Goal: Task Accomplishment & Management: Use online tool/utility

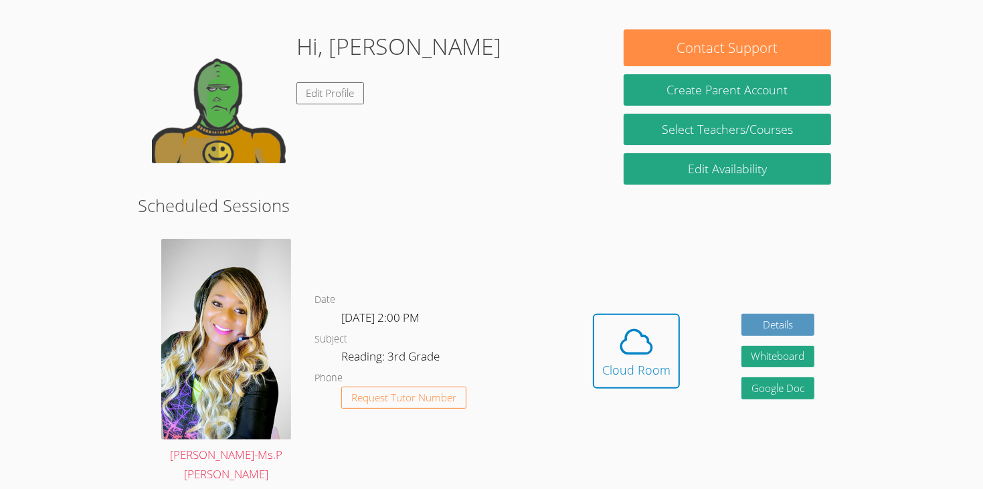
scroll to position [214, 0]
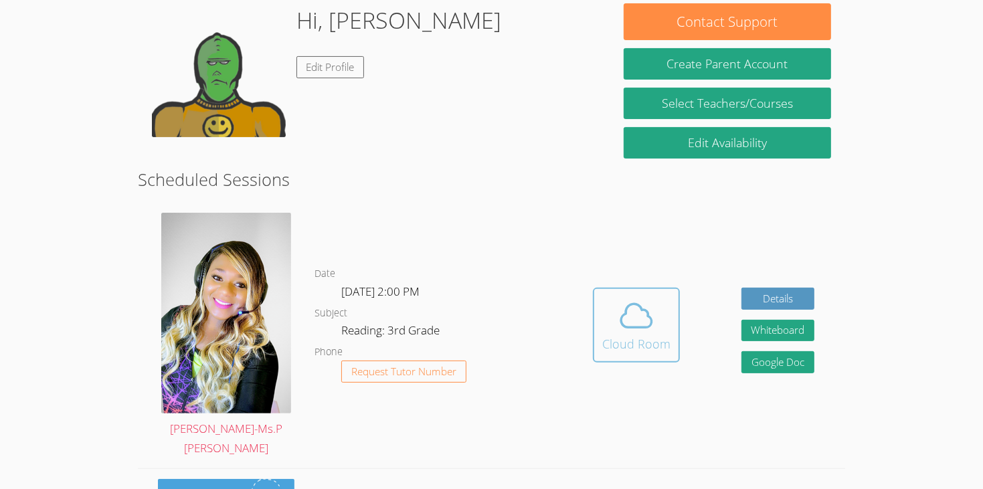
click at [652, 297] on icon at bounding box center [636, 315] width 37 height 37
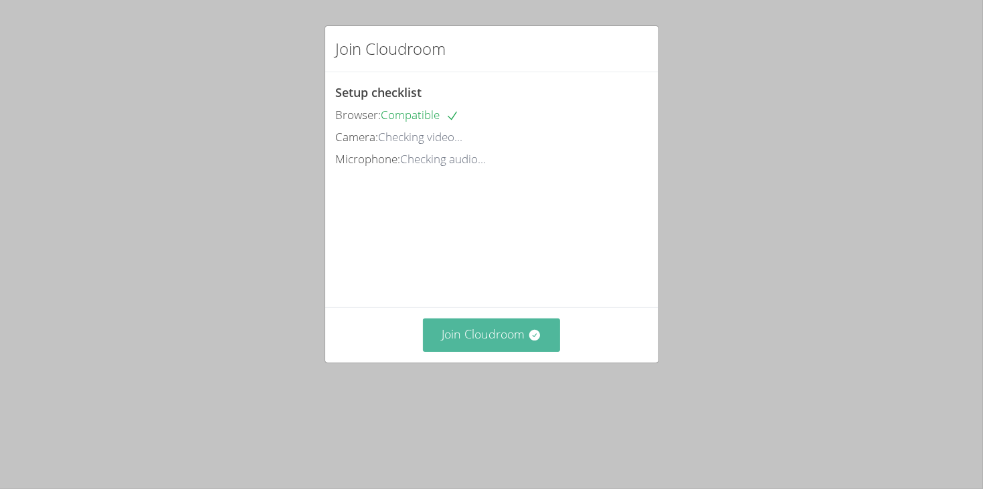
click at [483, 351] on button "Join Cloudroom" at bounding box center [491, 335] width 137 height 33
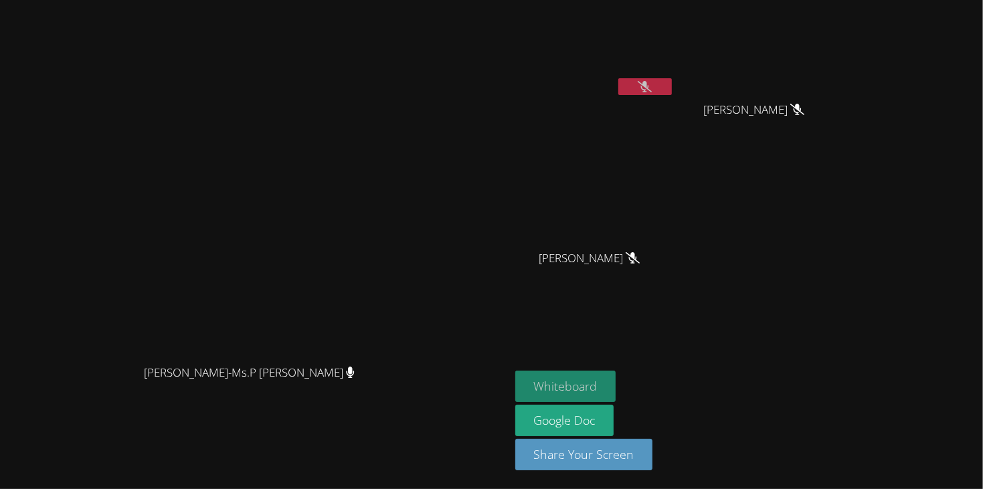
click at [617, 378] on button "Whiteboard" at bounding box center [565, 386] width 101 height 31
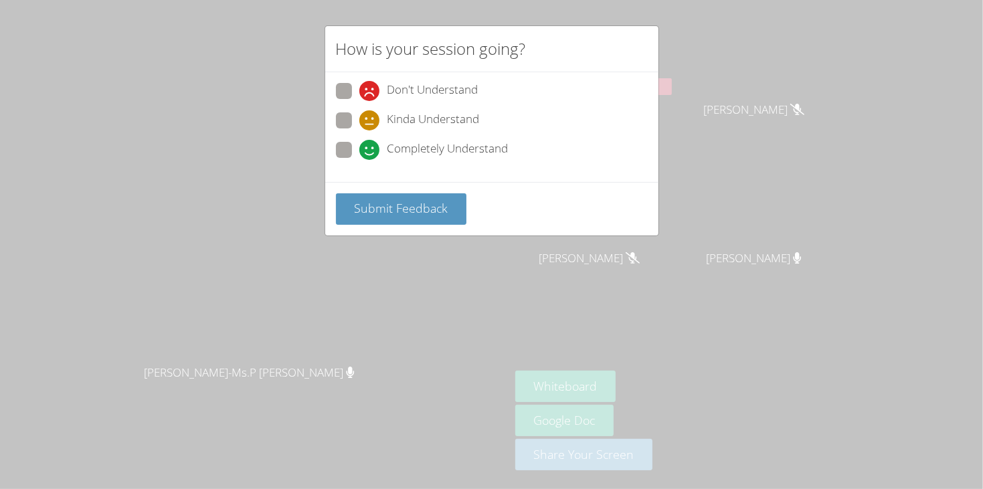
click at [422, 146] on span "Completely Understand" at bounding box center [448, 150] width 121 height 20
click at [371, 146] on input "Completely Understand" at bounding box center [364, 147] width 11 height 11
radio input "true"
click at [423, 208] on span "Submit Feedback" at bounding box center [401, 208] width 94 height 16
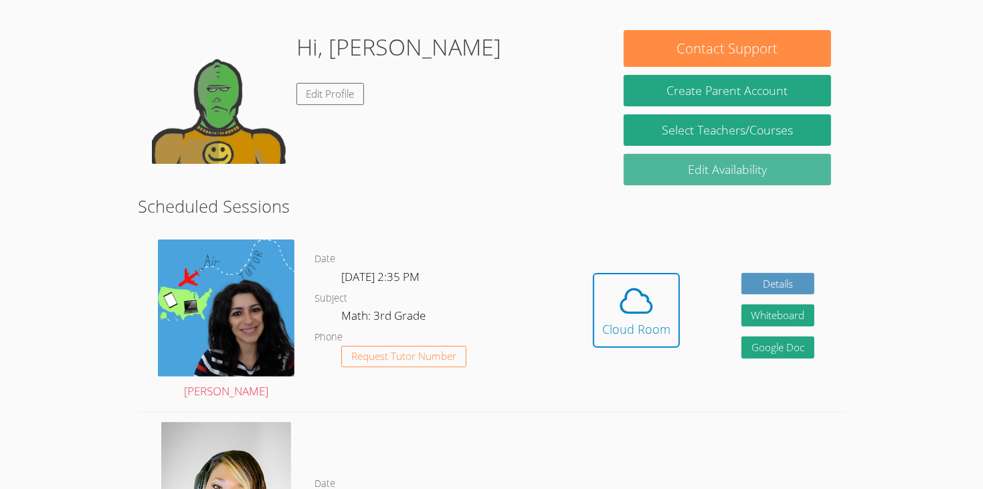
scroll to position [214, 0]
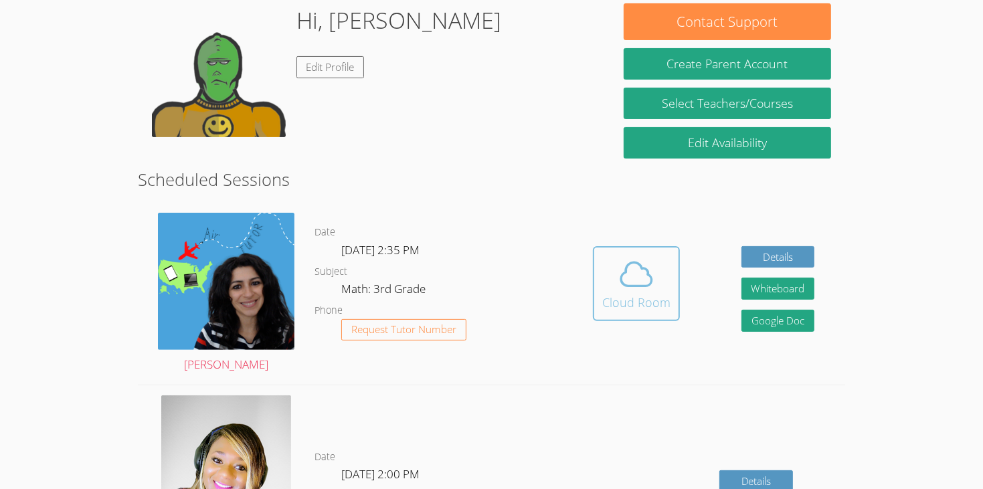
click at [646, 246] on button "Cloud Room" at bounding box center [636, 283] width 87 height 75
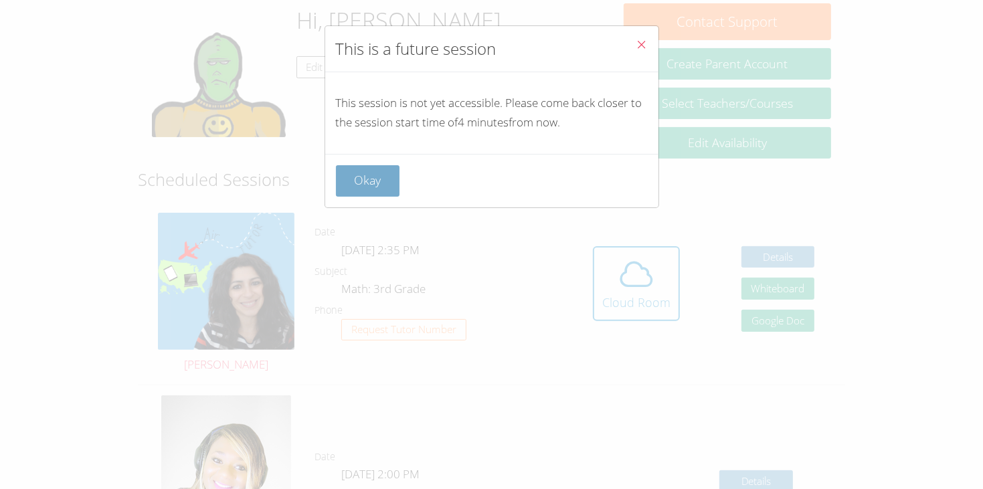
click at [371, 175] on button "Okay" at bounding box center [368, 180] width 64 height 31
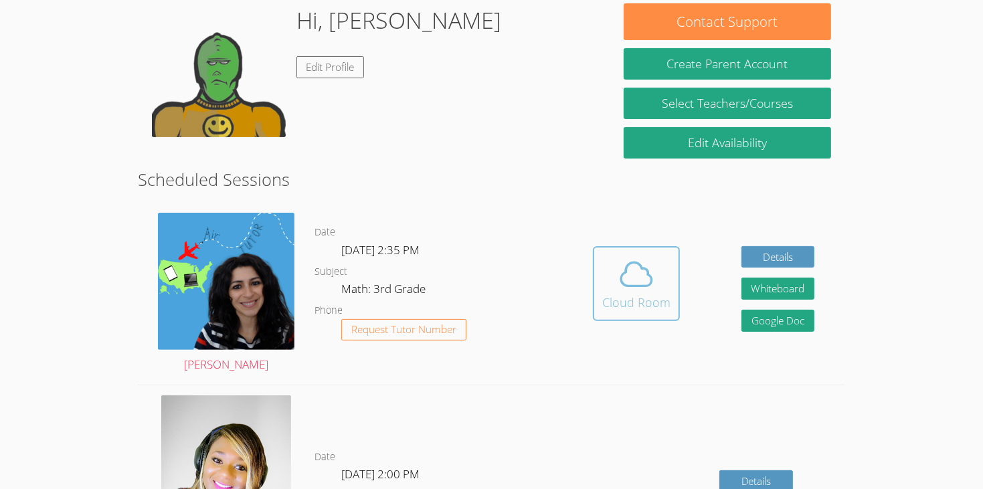
click at [649, 246] on button "Cloud Room" at bounding box center [636, 283] width 87 height 75
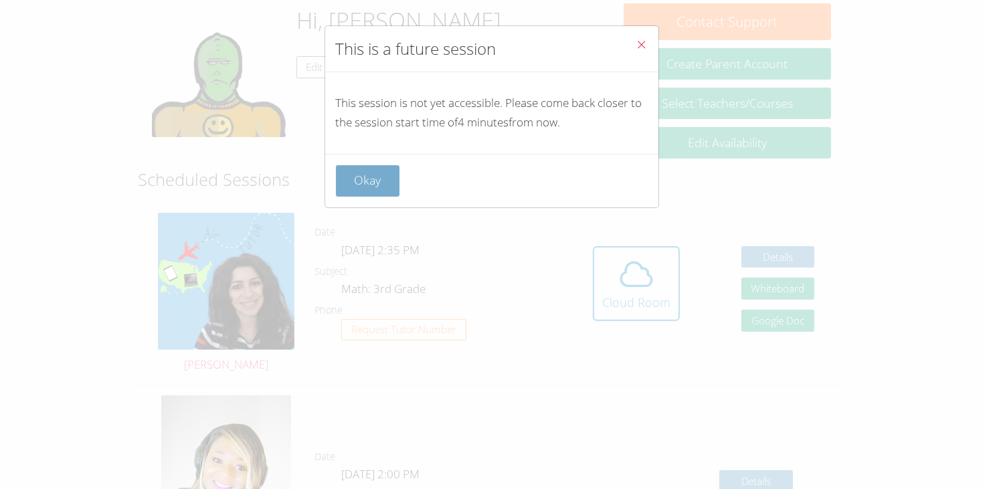
click at [366, 176] on button "Okay" at bounding box center [368, 180] width 64 height 31
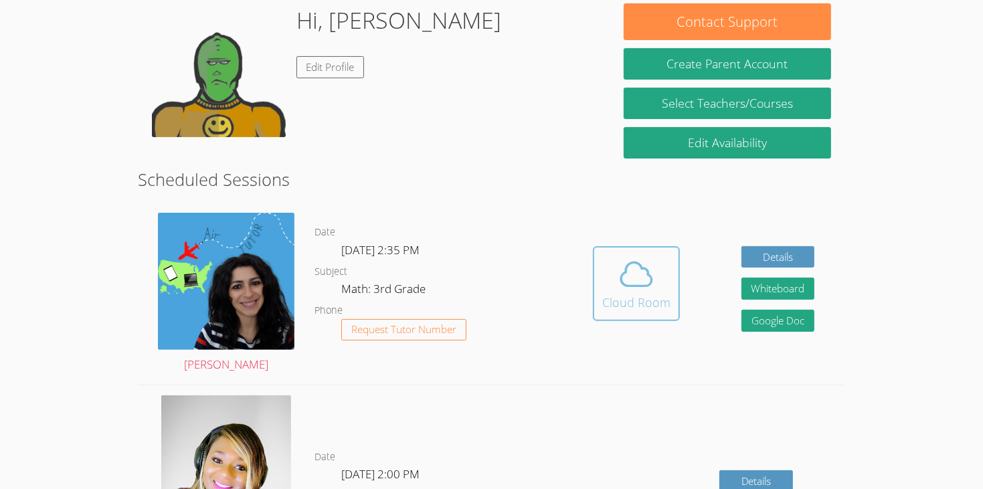
click at [616, 270] on span at bounding box center [637, 274] width 68 height 37
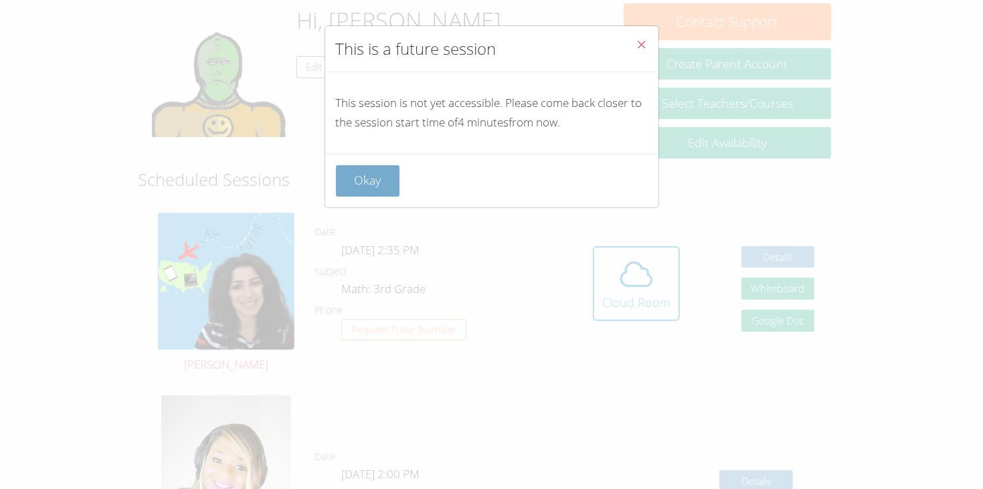
click at [359, 180] on button "Okay" at bounding box center [368, 180] width 64 height 31
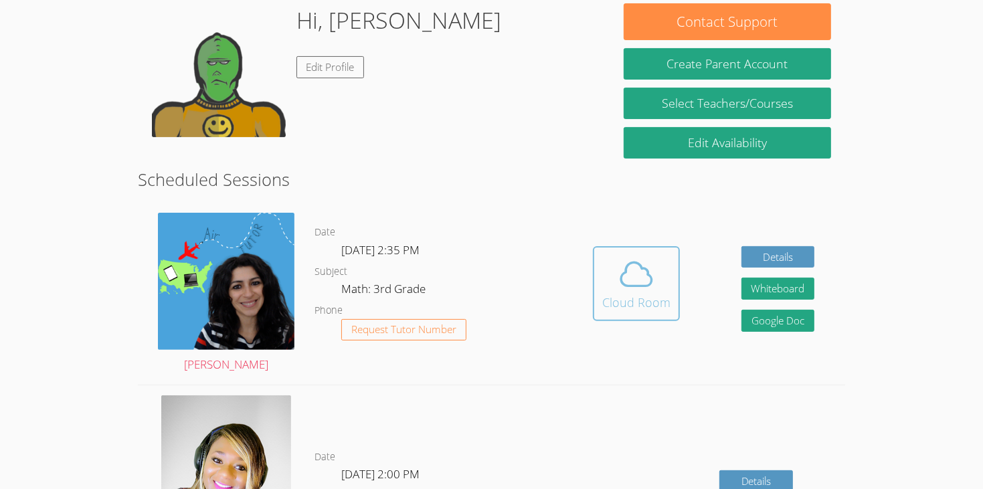
click at [618, 246] on button "Cloud Room" at bounding box center [636, 283] width 87 height 75
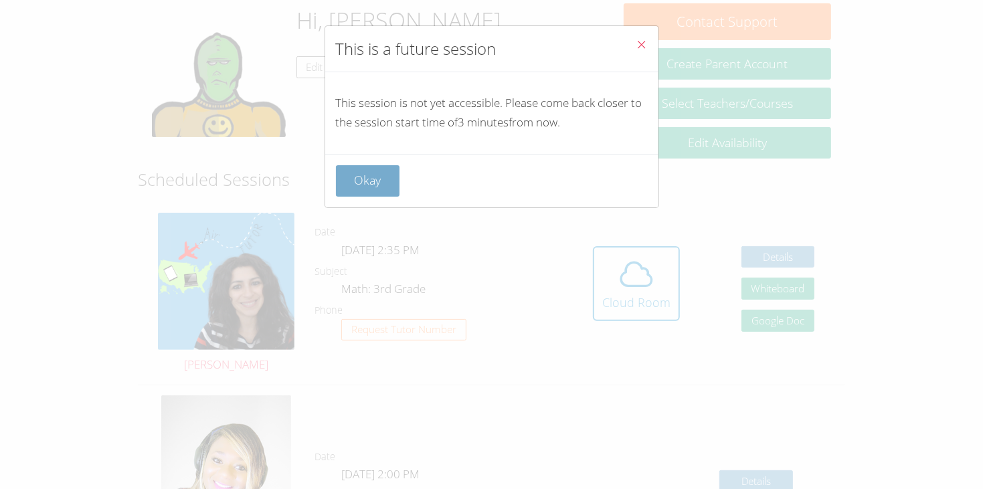
click at [367, 168] on button "Okay" at bounding box center [368, 180] width 64 height 31
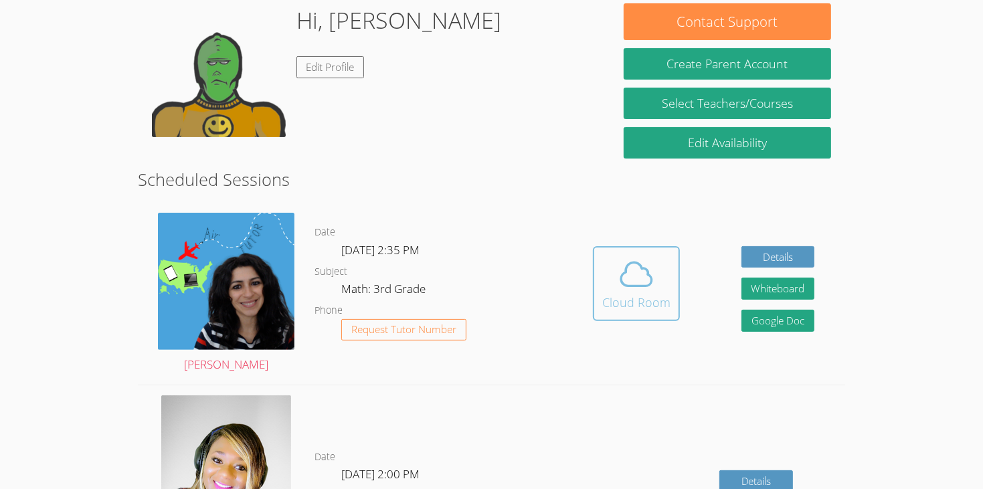
click at [641, 269] on icon at bounding box center [636, 274] width 37 height 37
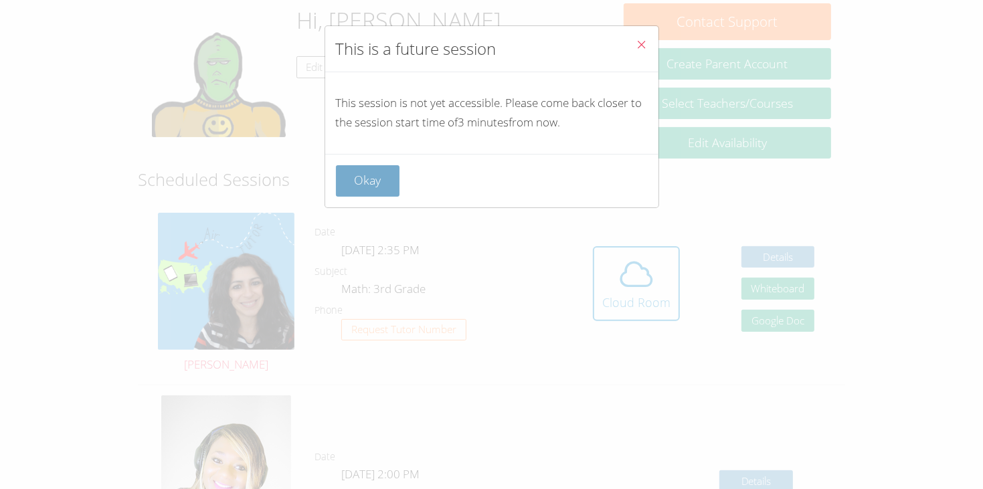
click at [380, 180] on button "Okay" at bounding box center [368, 180] width 64 height 31
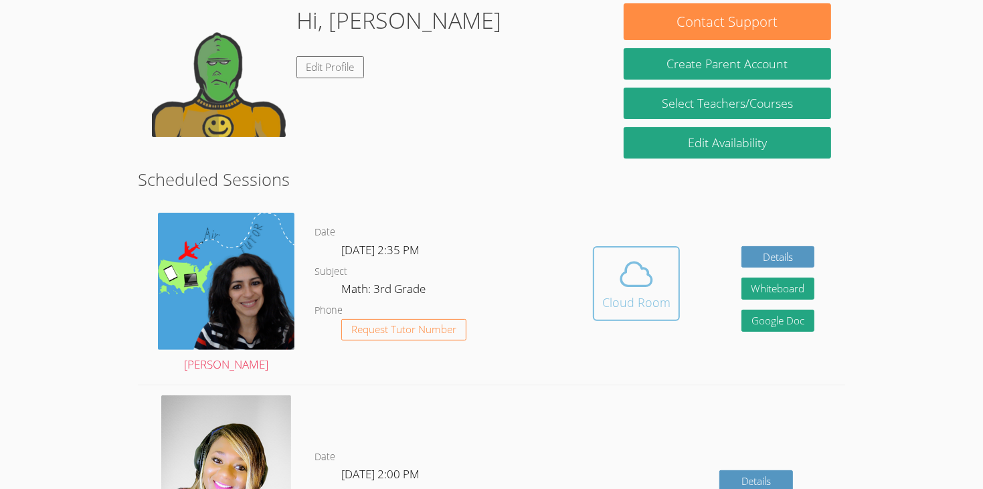
click at [619, 256] on icon at bounding box center [636, 274] width 37 height 37
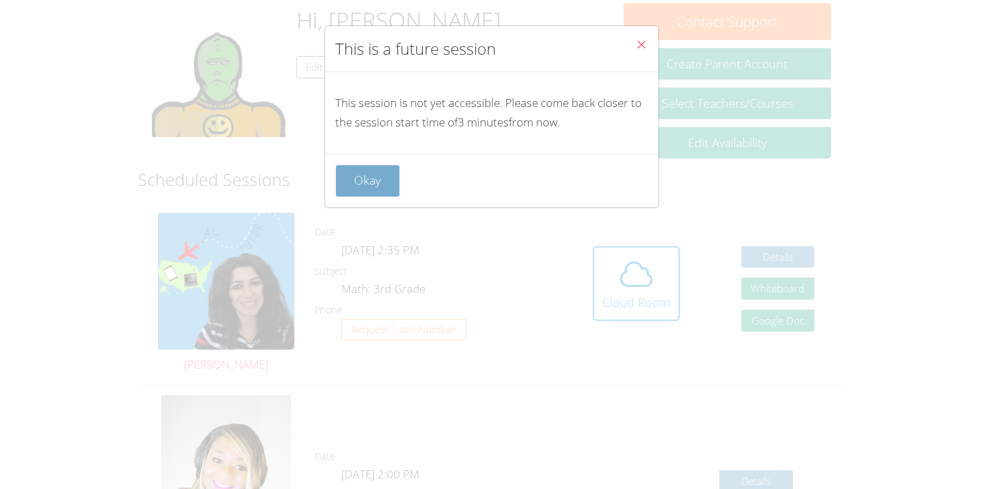
click at [386, 176] on button "Okay" at bounding box center [368, 180] width 64 height 31
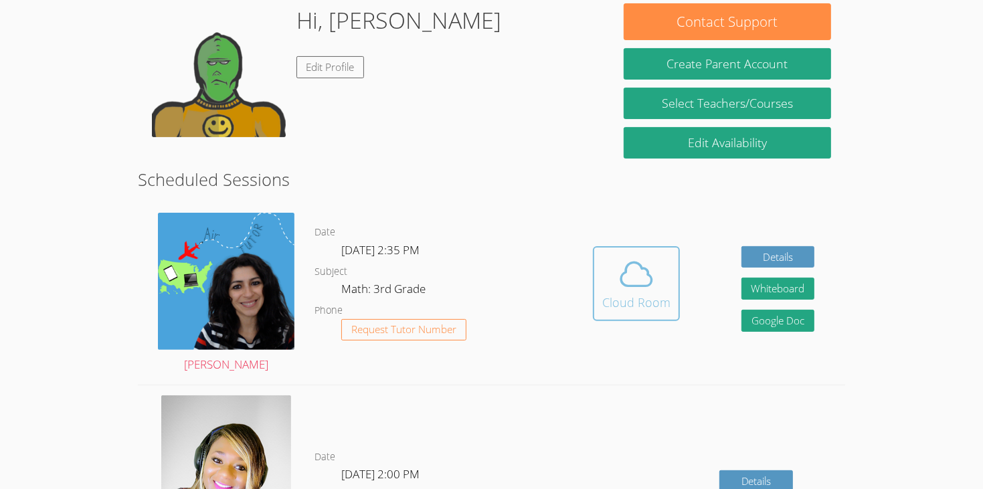
click at [637, 256] on icon at bounding box center [636, 274] width 37 height 37
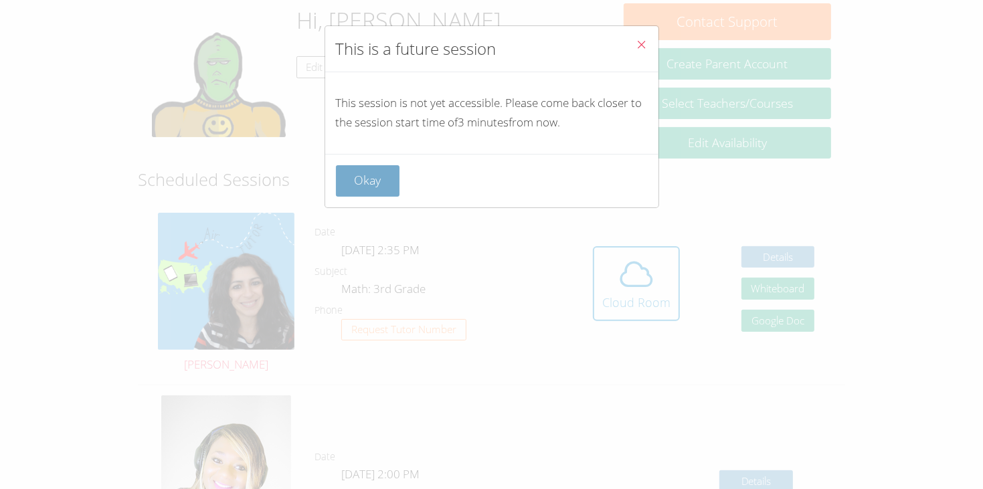
click at [339, 191] on button "Okay" at bounding box center [368, 180] width 64 height 31
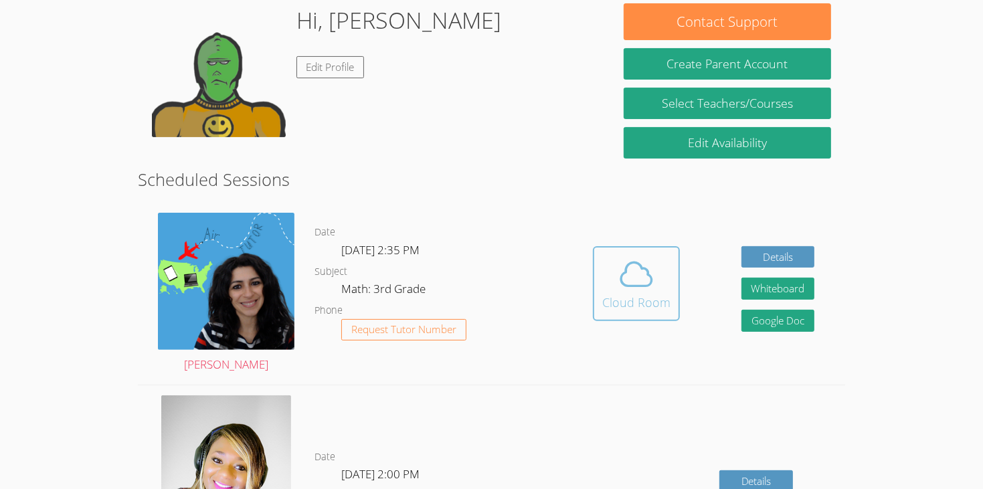
click at [674, 273] on button "Cloud Room" at bounding box center [636, 283] width 87 height 75
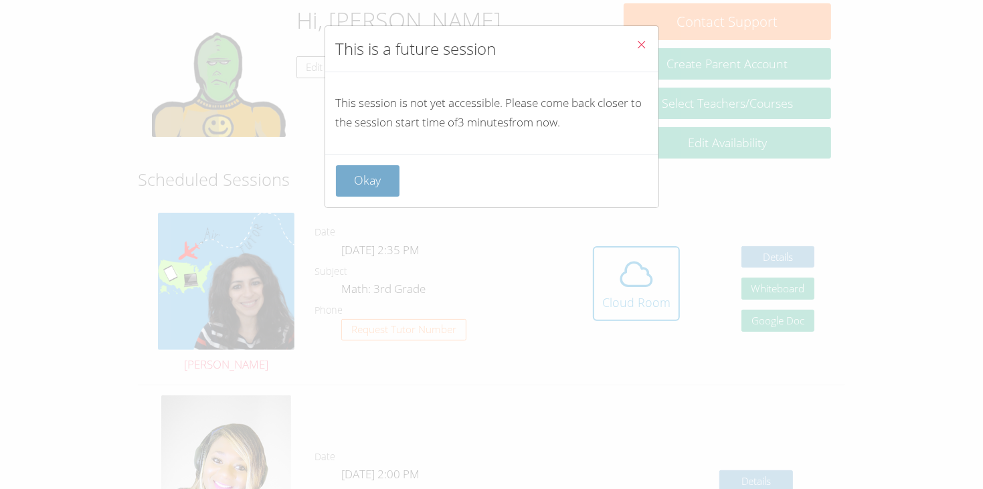
click at [376, 176] on button "Okay" at bounding box center [368, 180] width 64 height 31
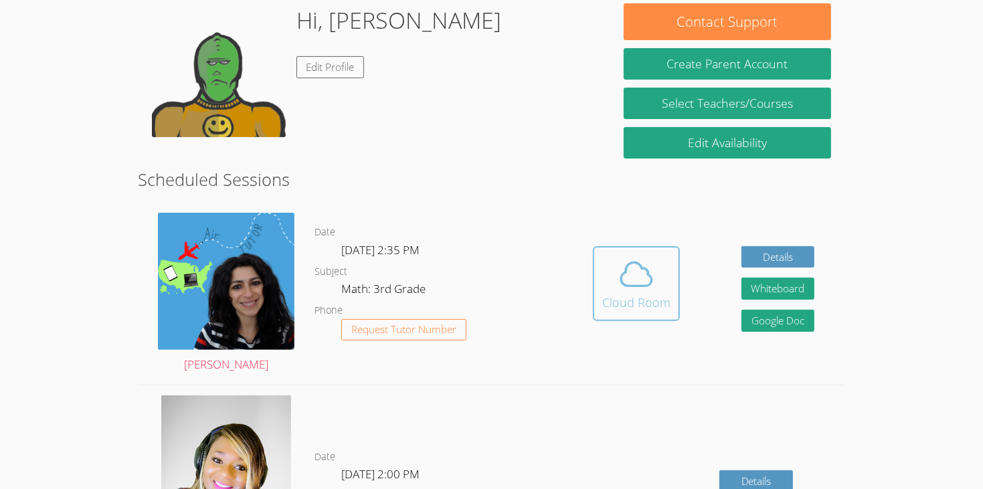
click at [637, 293] on div "Cloud Room" at bounding box center [637, 302] width 68 height 19
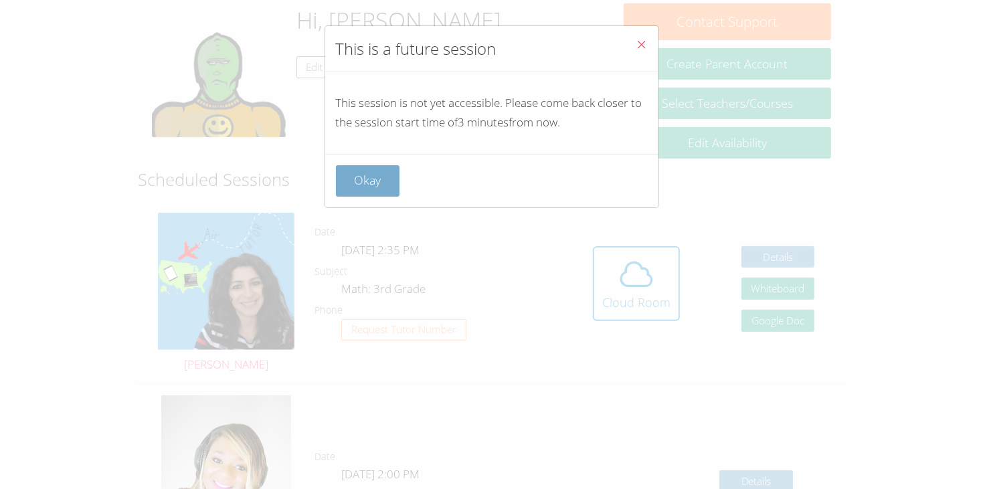
click at [365, 167] on button "Okay" at bounding box center [368, 180] width 64 height 31
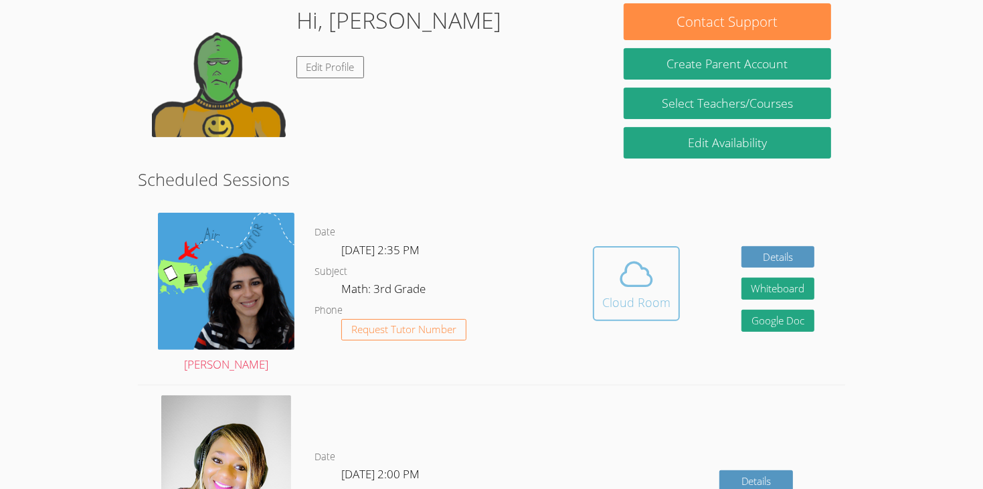
click at [625, 265] on icon at bounding box center [636, 274] width 31 height 23
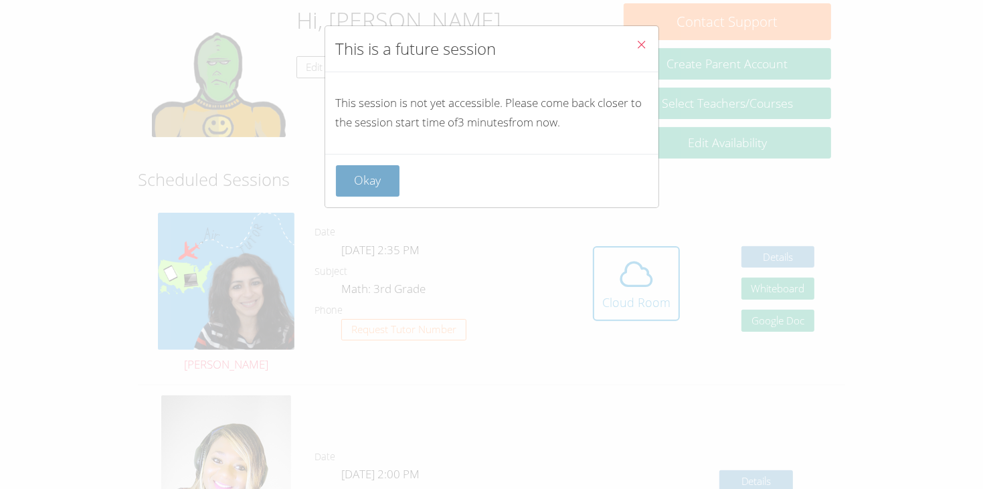
click at [362, 173] on button "Okay" at bounding box center [368, 180] width 64 height 31
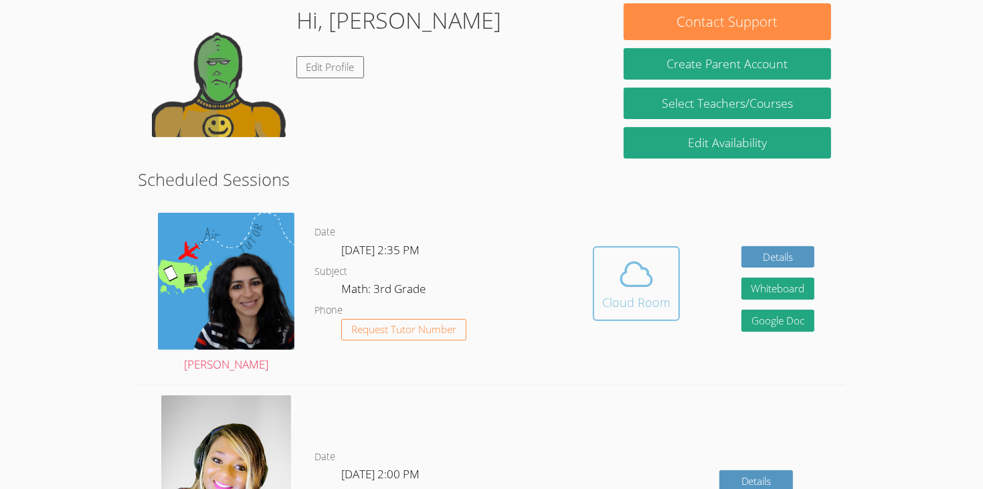
click at [643, 256] on icon at bounding box center [636, 274] width 37 height 37
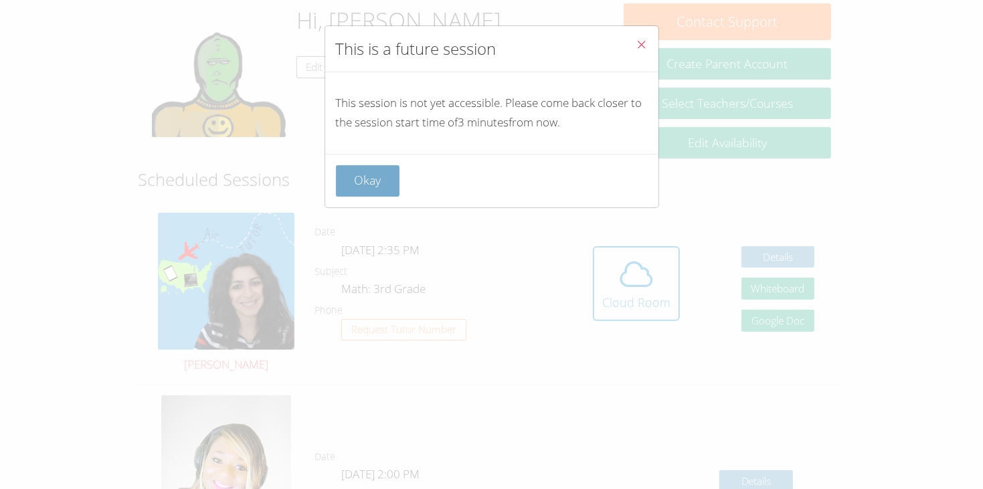
click at [389, 177] on button "Okay" at bounding box center [368, 180] width 64 height 31
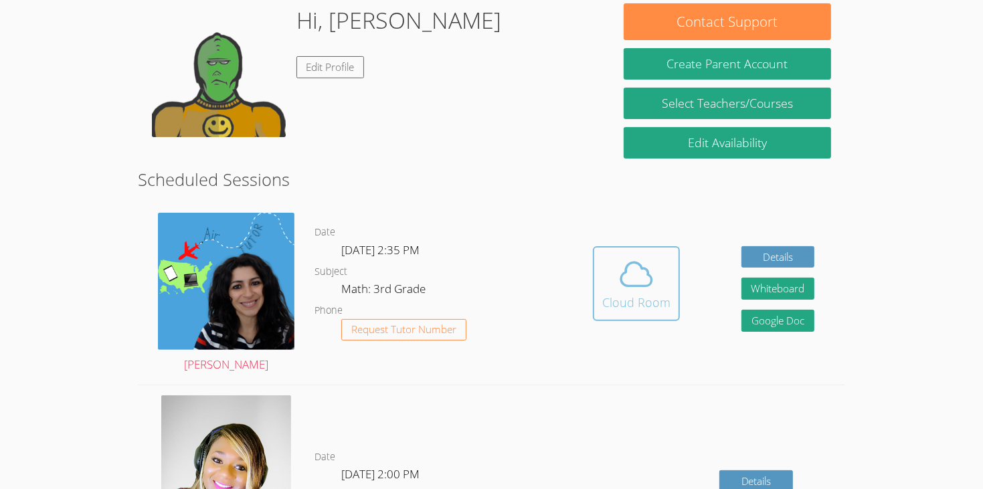
click at [632, 256] on icon at bounding box center [636, 274] width 37 height 37
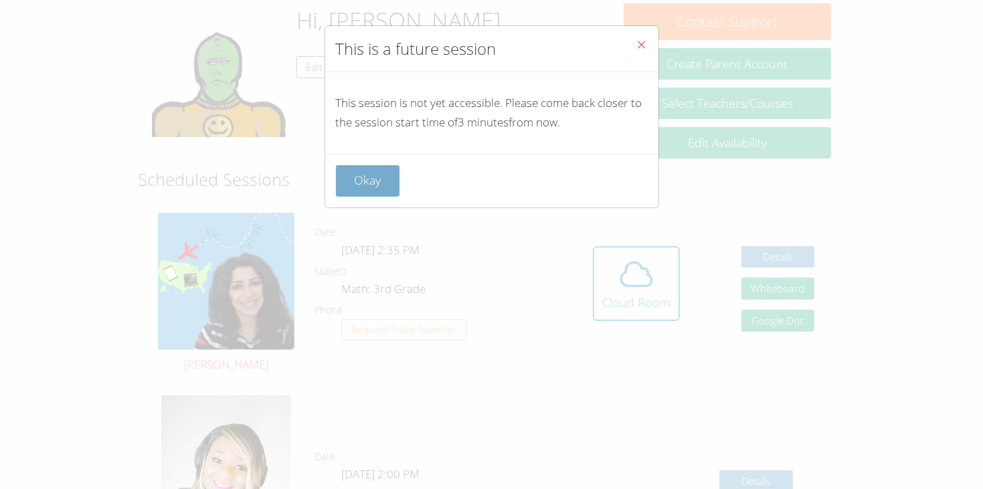
click at [361, 171] on button "Okay" at bounding box center [368, 180] width 64 height 31
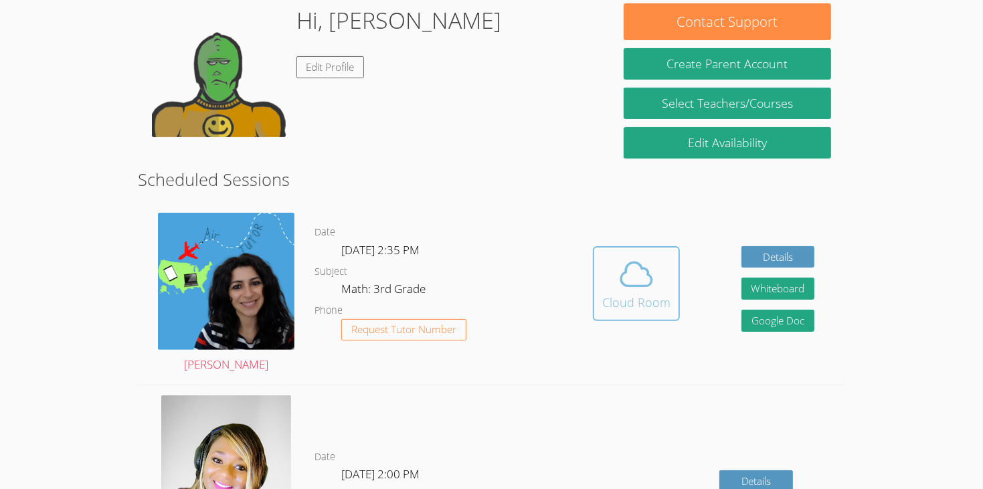
click at [613, 259] on span at bounding box center [637, 274] width 68 height 37
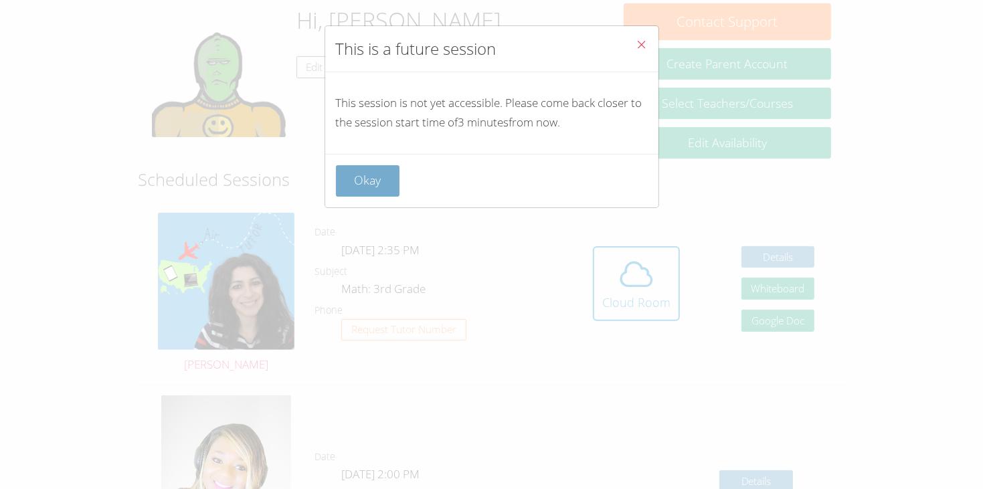
click at [368, 173] on button "Okay" at bounding box center [368, 180] width 64 height 31
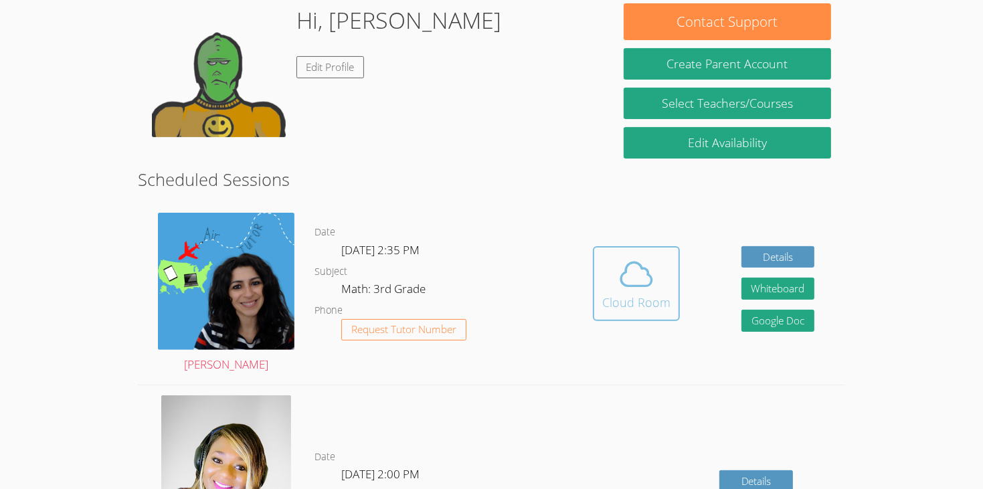
click at [653, 256] on icon at bounding box center [636, 274] width 37 height 37
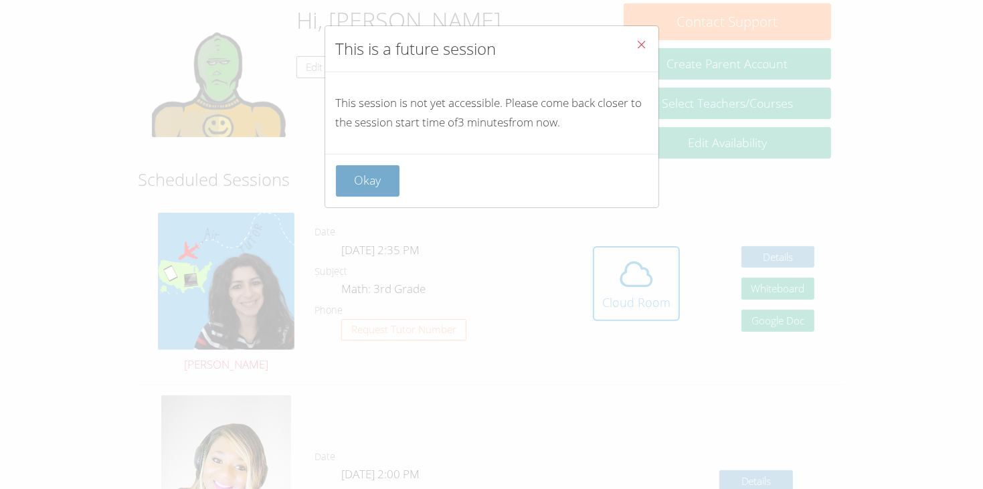
click at [370, 182] on button "Okay" at bounding box center [368, 180] width 64 height 31
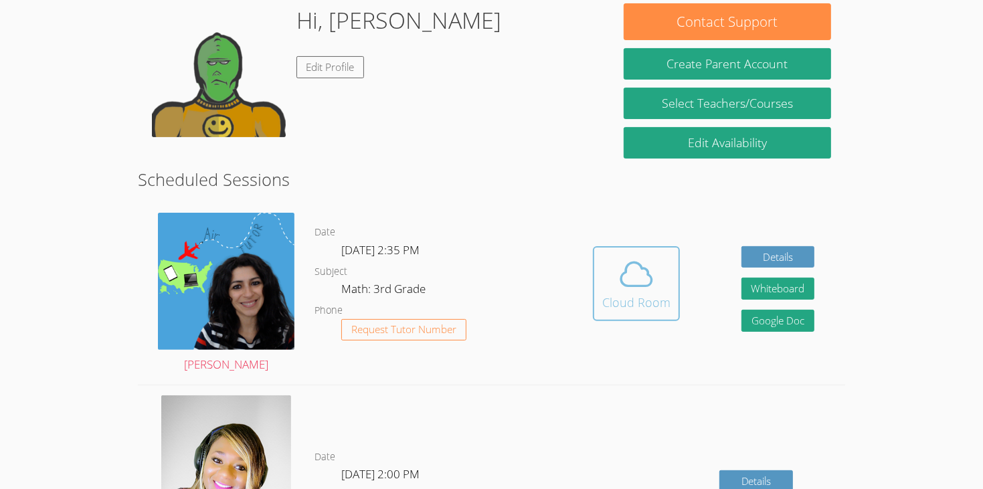
click at [626, 268] on icon at bounding box center [636, 274] width 37 height 37
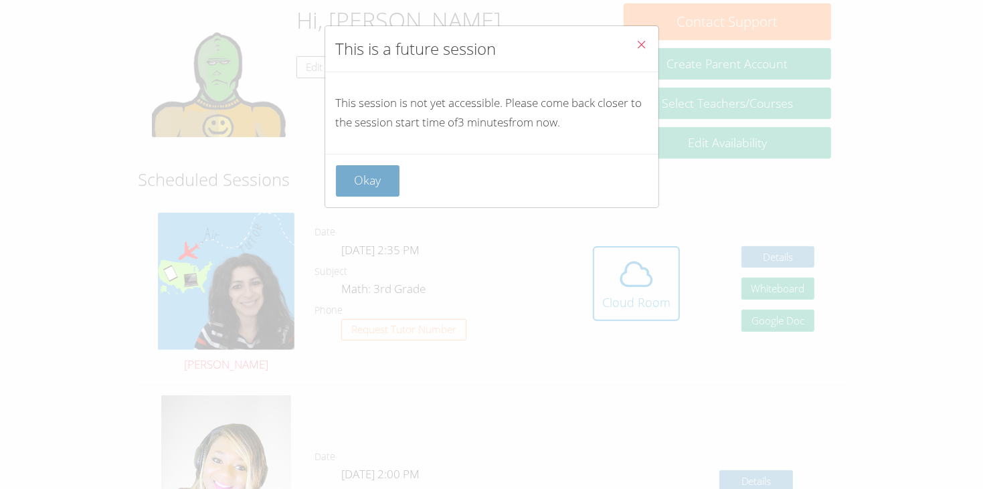
click at [389, 185] on button "Okay" at bounding box center [368, 180] width 64 height 31
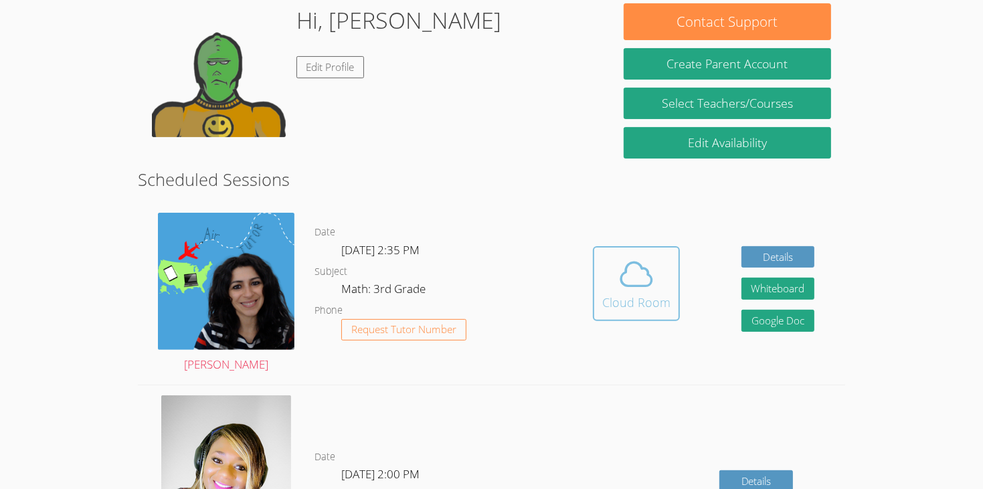
click at [636, 256] on icon at bounding box center [636, 274] width 37 height 37
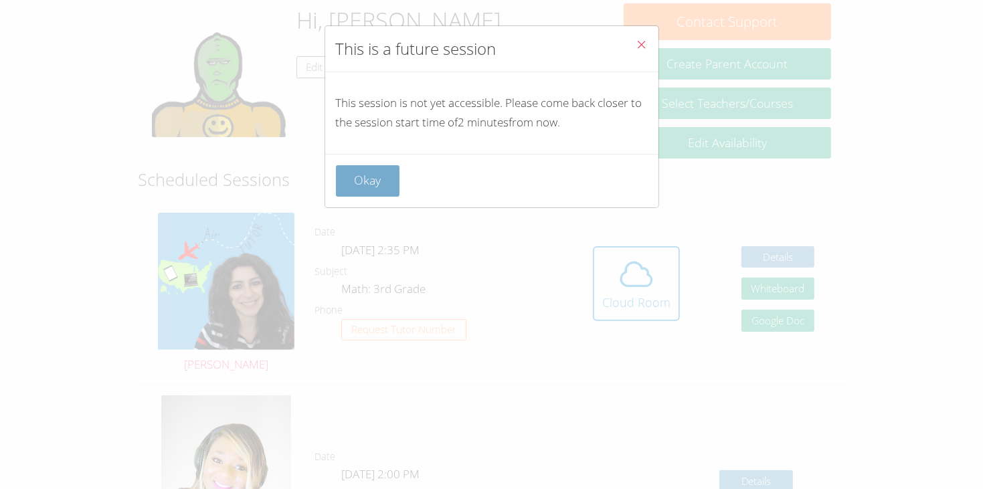
click at [372, 187] on button "Okay" at bounding box center [368, 180] width 64 height 31
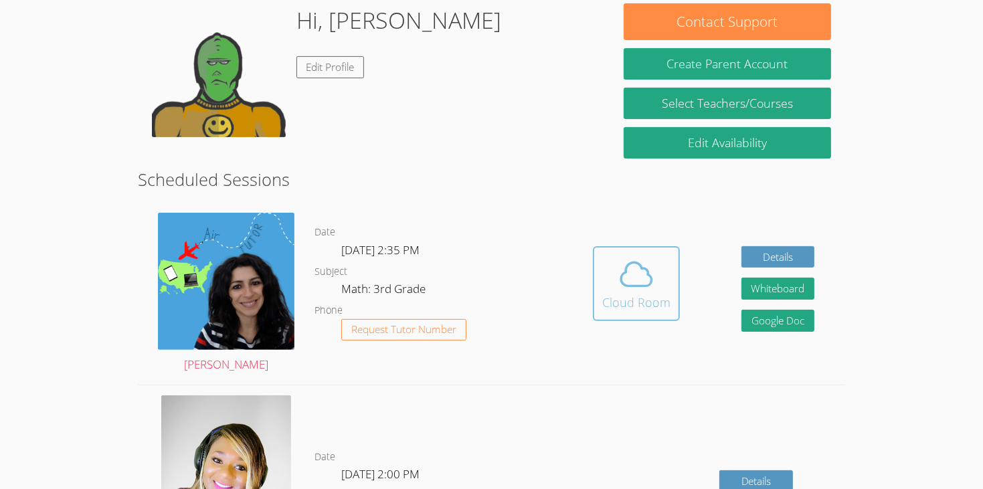
click at [649, 268] on icon at bounding box center [636, 274] width 37 height 37
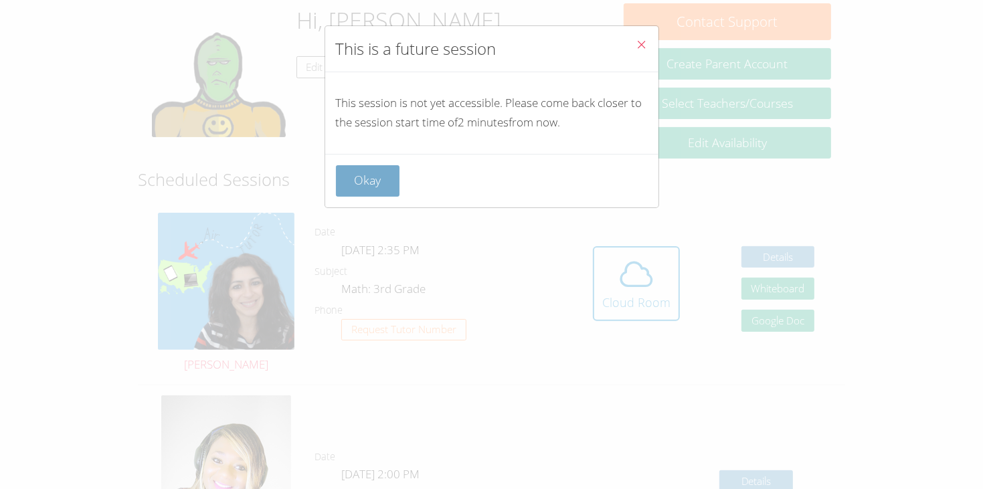
click at [371, 189] on button "Okay" at bounding box center [368, 180] width 64 height 31
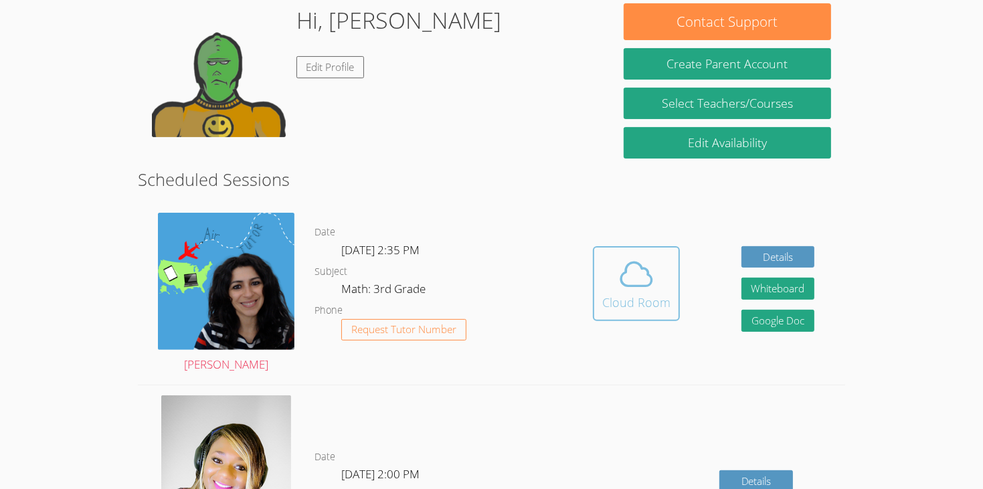
click at [641, 263] on icon at bounding box center [636, 274] width 31 height 23
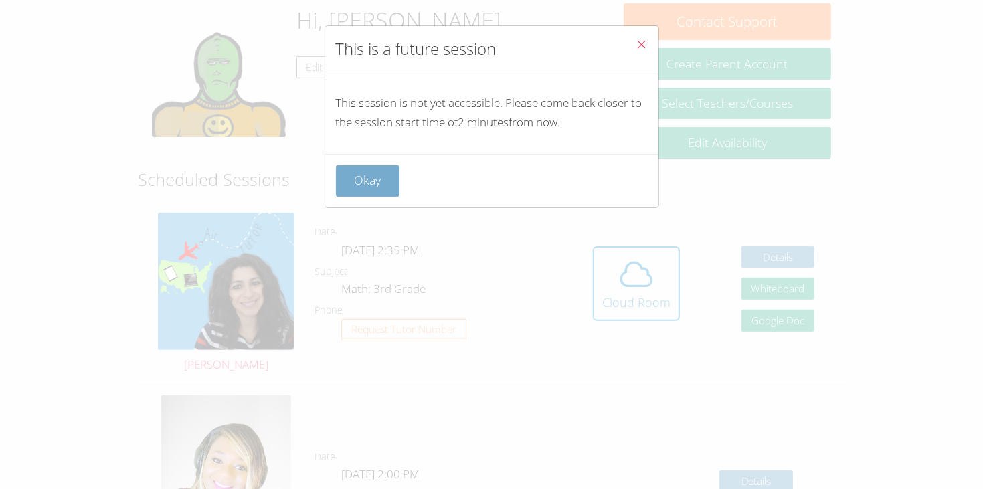
click at [361, 181] on button "Okay" at bounding box center [368, 180] width 64 height 31
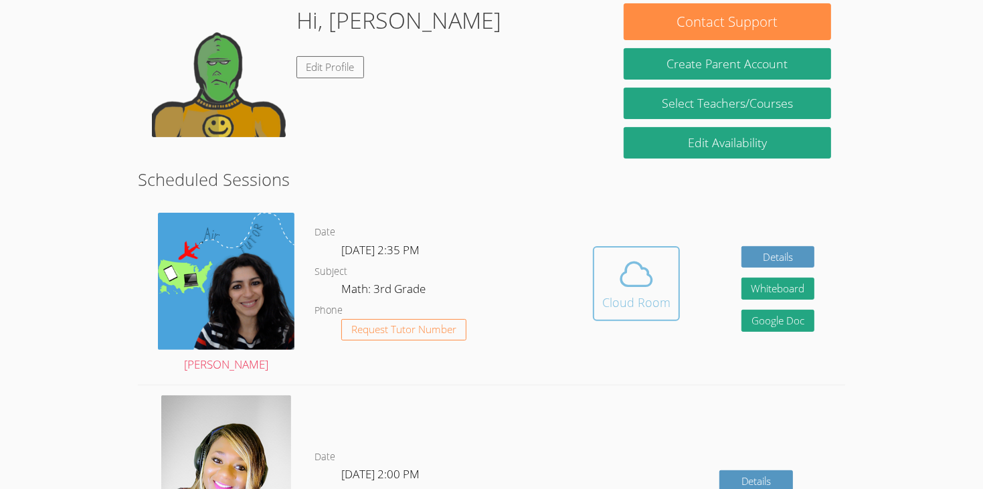
click at [641, 259] on icon at bounding box center [636, 274] width 37 height 37
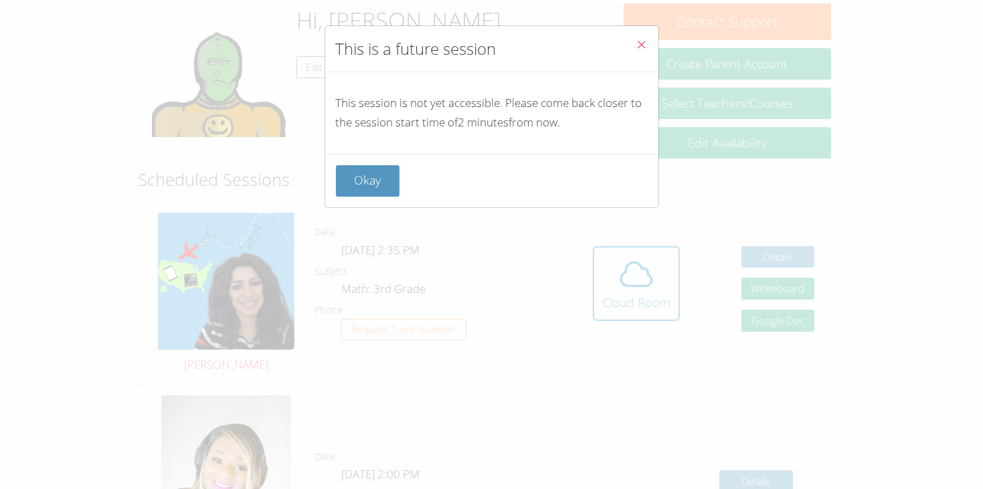
click at [366, 162] on div "Okay" at bounding box center [491, 181] width 333 height 54
click at [382, 167] on button "Okay" at bounding box center [368, 180] width 64 height 31
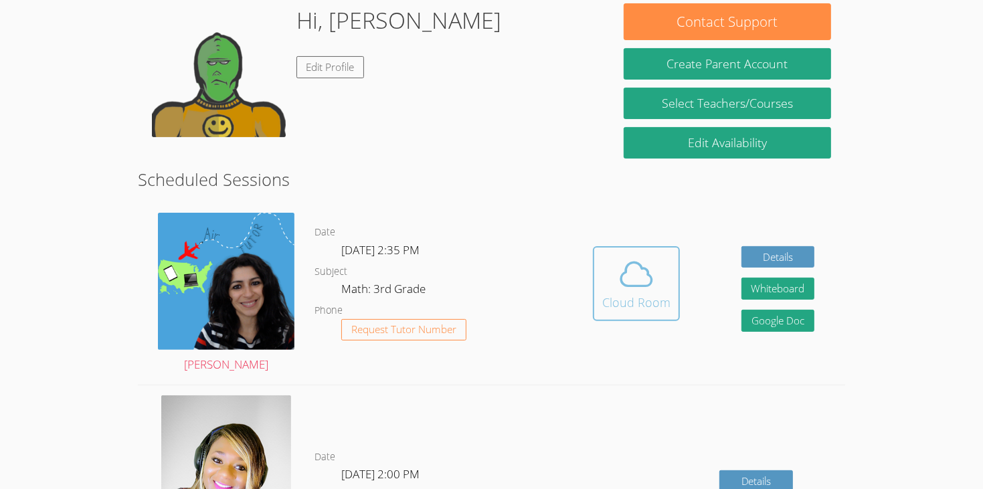
click at [629, 246] on button "Cloud Room" at bounding box center [636, 283] width 87 height 75
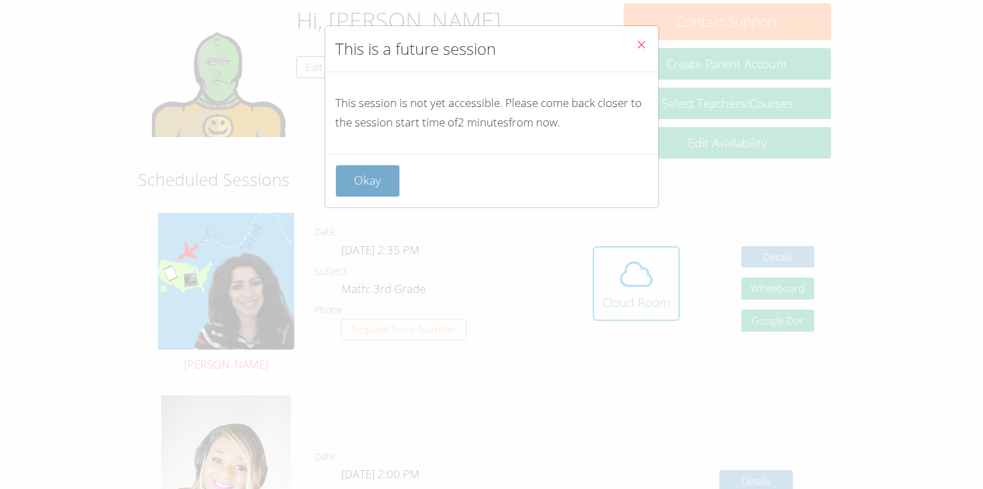
click at [366, 167] on button "Okay" at bounding box center [368, 180] width 64 height 31
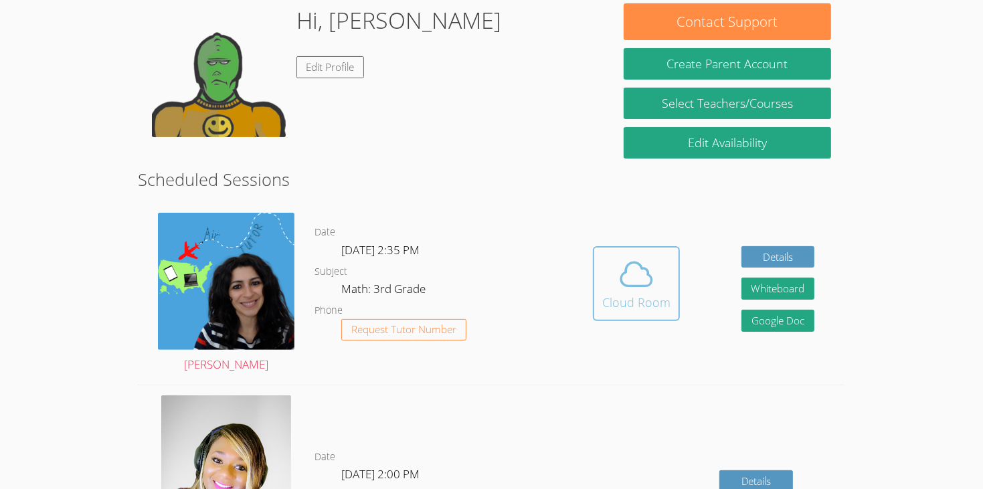
click at [625, 293] on div "Cloud Room" at bounding box center [637, 302] width 68 height 19
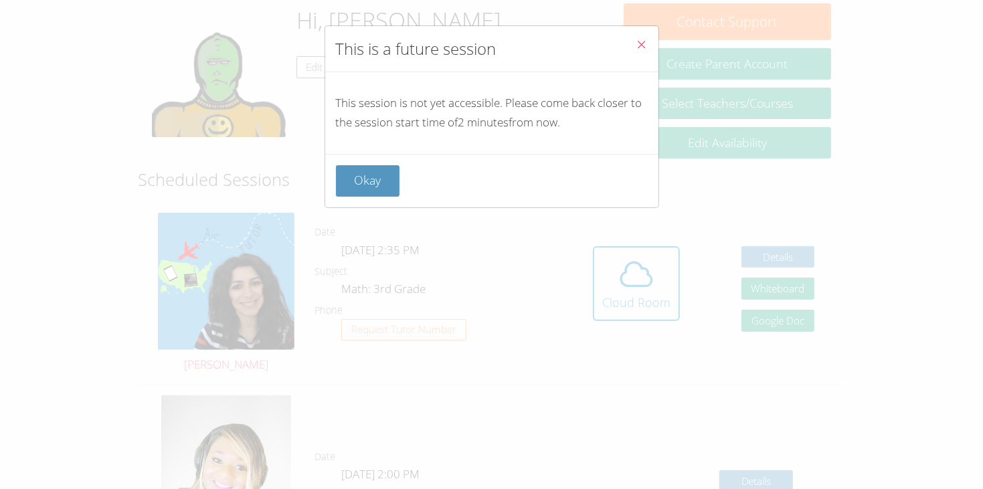
click at [362, 157] on div "Okay" at bounding box center [491, 181] width 333 height 54
click at [362, 159] on div "Okay" at bounding box center [491, 181] width 333 height 54
click at [378, 181] on button "Okay" at bounding box center [368, 180] width 64 height 31
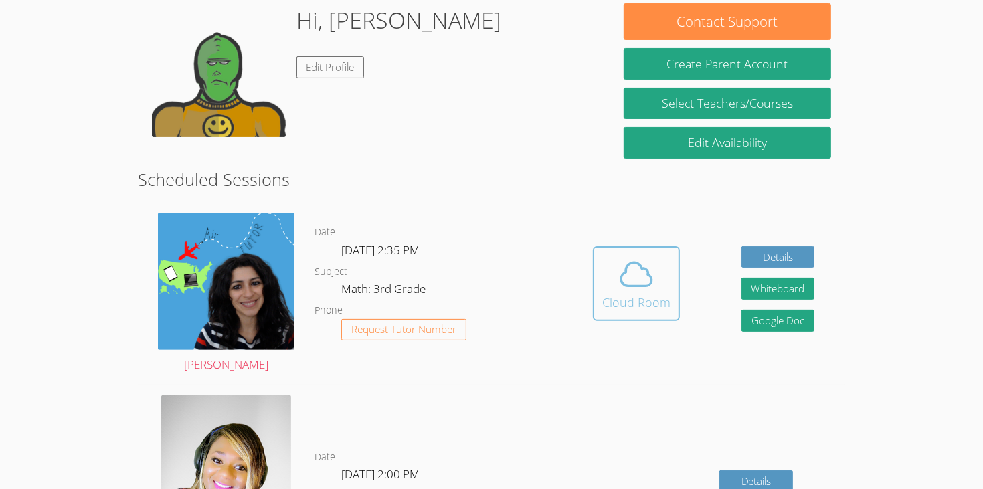
click at [635, 262] on icon at bounding box center [636, 274] width 37 height 37
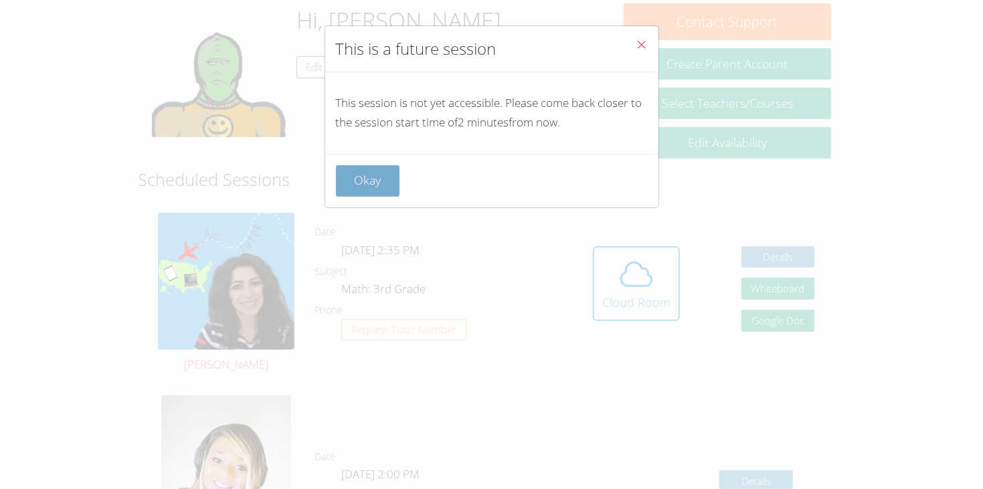
click at [356, 181] on button "Okay" at bounding box center [368, 180] width 64 height 31
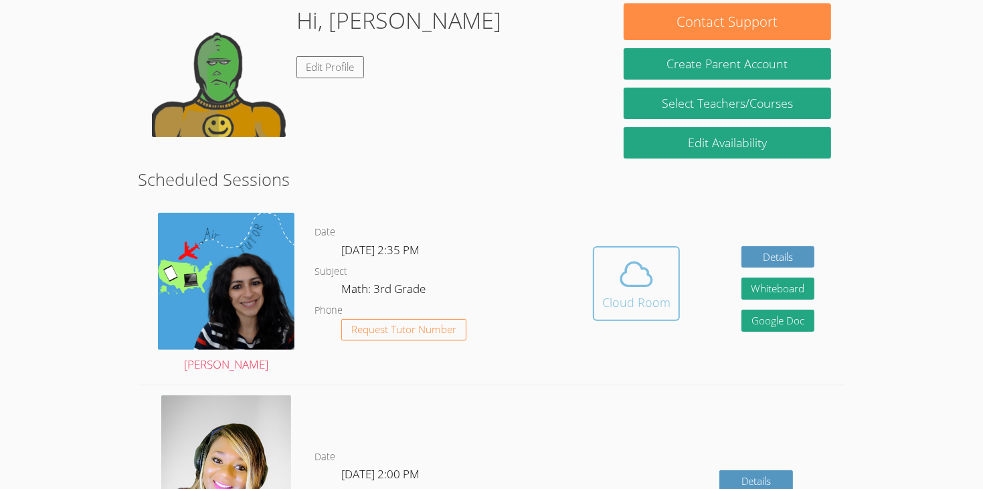
click at [618, 256] on icon at bounding box center [636, 274] width 37 height 37
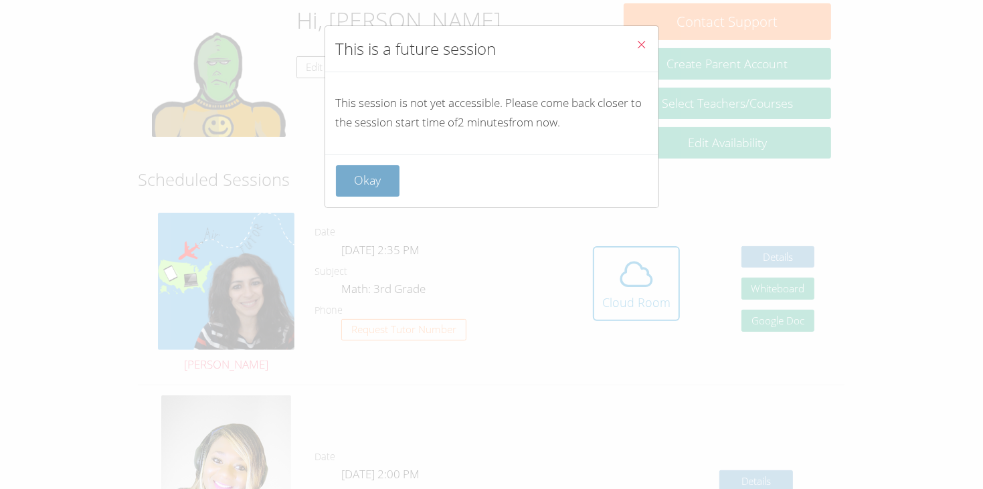
click at [353, 173] on button "Okay" at bounding box center [368, 180] width 64 height 31
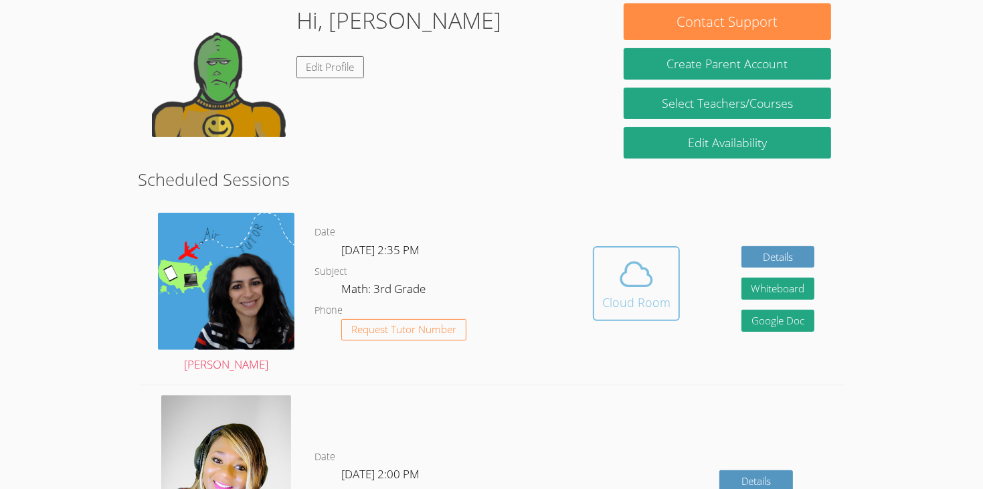
click at [667, 256] on span at bounding box center [637, 274] width 68 height 37
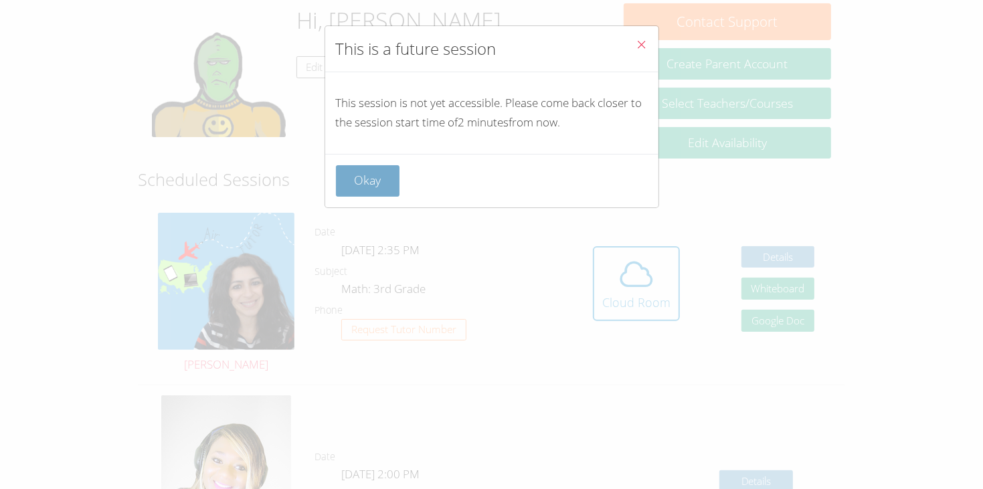
click at [374, 170] on button "Okay" at bounding box center [368, 180] width 64 height 31
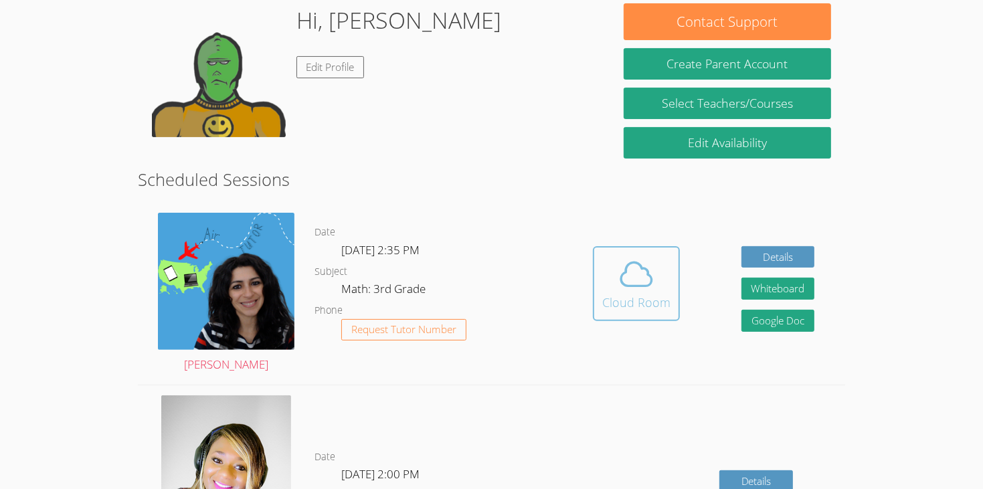
click at [662, 256] on span at bounding box center [637, 274] width 68 height 37
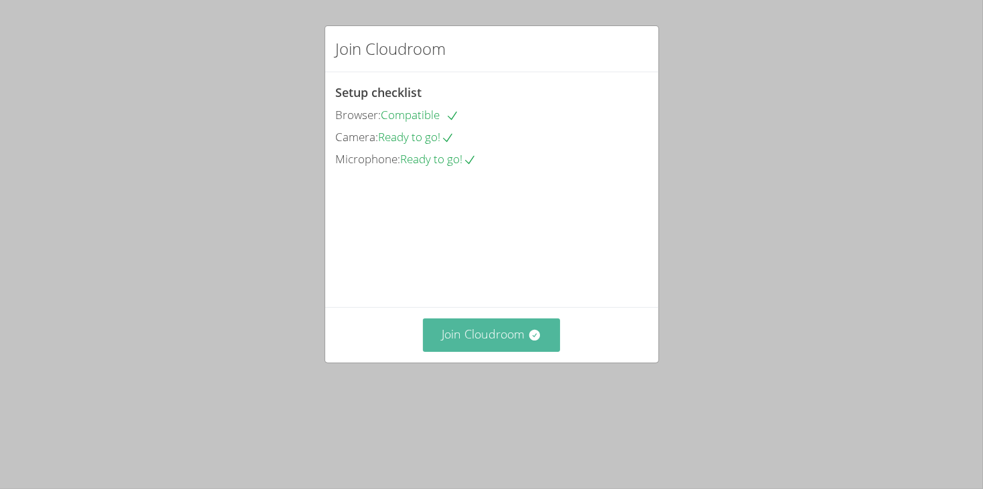
click at [499, 351] on button "Join Cloudroom" at bounding box center [491, 335] width 137 height 33
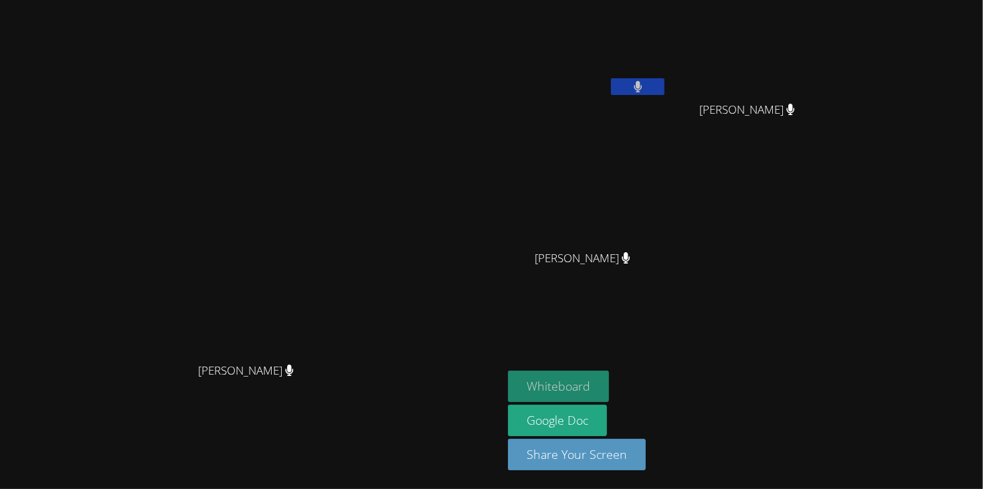
click at [598, 381] on button "Whiteboard" at bounding box center [558, 386] width 101 height 31
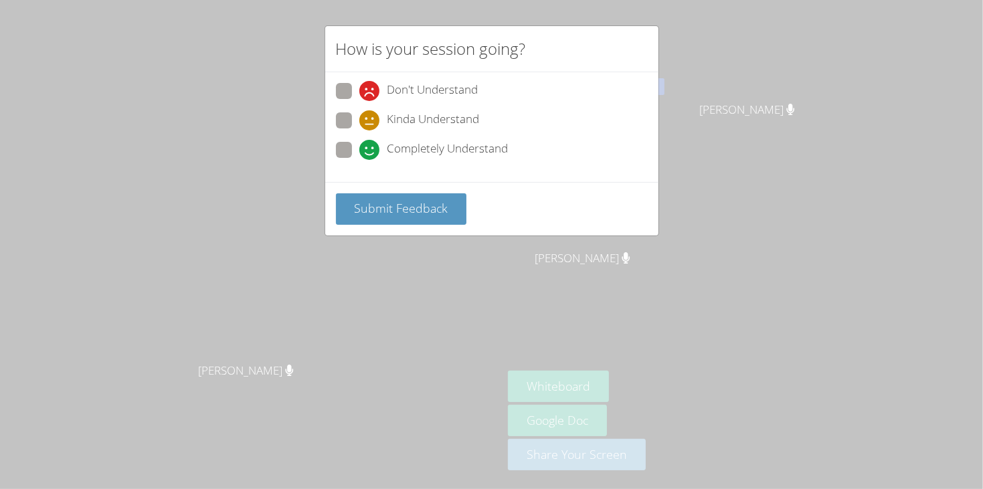
click at [437, 110] on span "Kinda Understand" at bounding box center [434, 120] width 92 height 20
click at [371, 112] on input "Kinda Understand" at bounding box center [364, 117] width 11 height 11
radio input "true"
click at [404, 200] on span "Submit Feedback" at bounding box center [401, 208] width 94 height 16
